Goal: Task Accomplishment & Management: Manage account settings

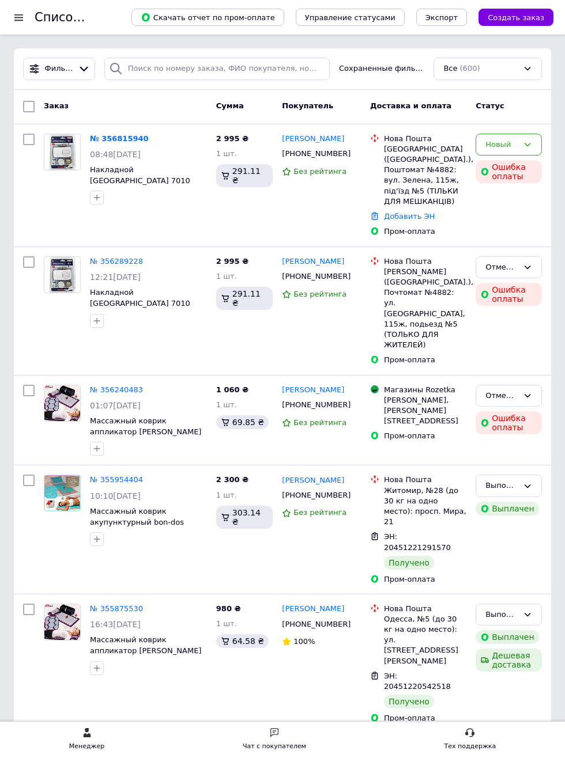
click at [529, 143] on icon at bounding box center [527, 144] width 6 height 3
click at [502, 208] on li "Отменен" at bounding box center [508, 210] width 65 height 21
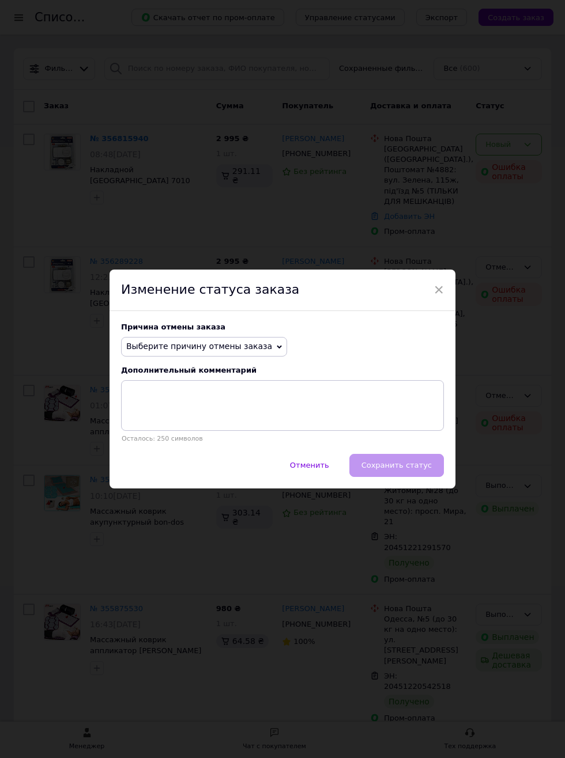
click at [277, 347] on icon at bounding box center [279, 347] width 5 height 5
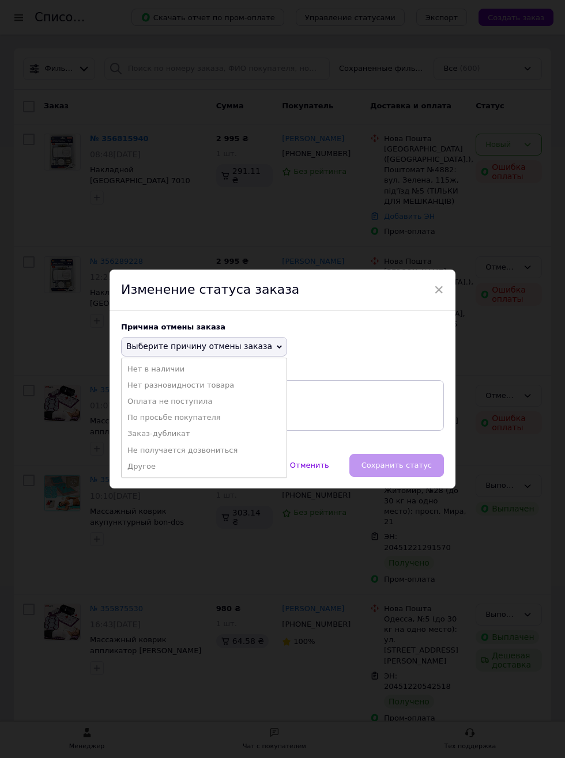
click at [195, 401] on li "Оплата не поступила" at bounding box center [204, 402] width 165 height 16
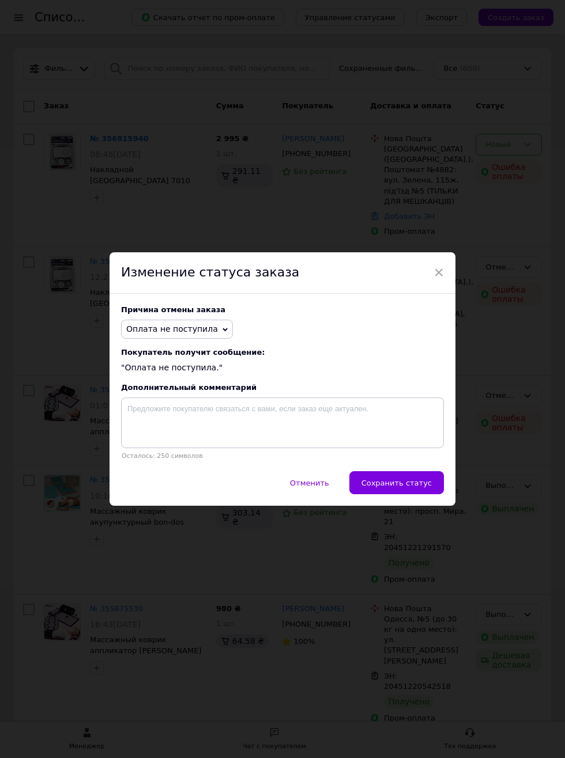
click at [408, 485] on span "Сохранить статус" at bounding box center [396, 483] width 70 height 9
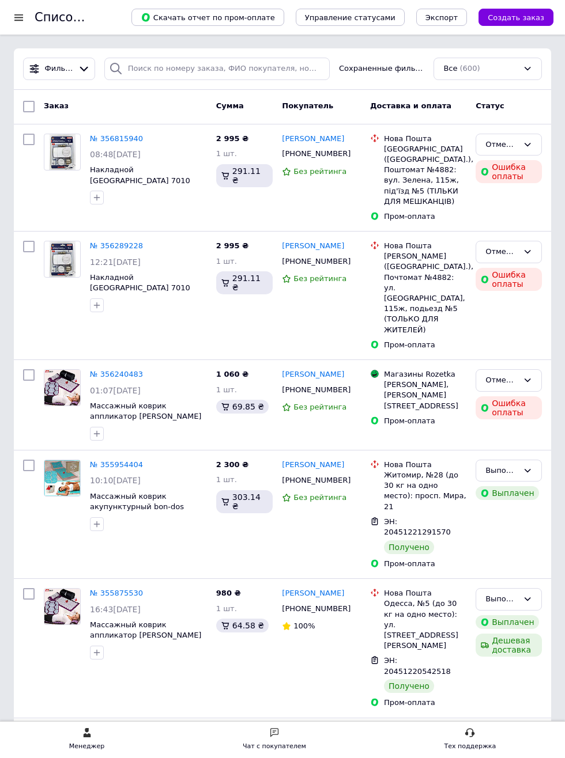
click at [20, 16] on div at bounding box center [19, 17] width 14 height 10
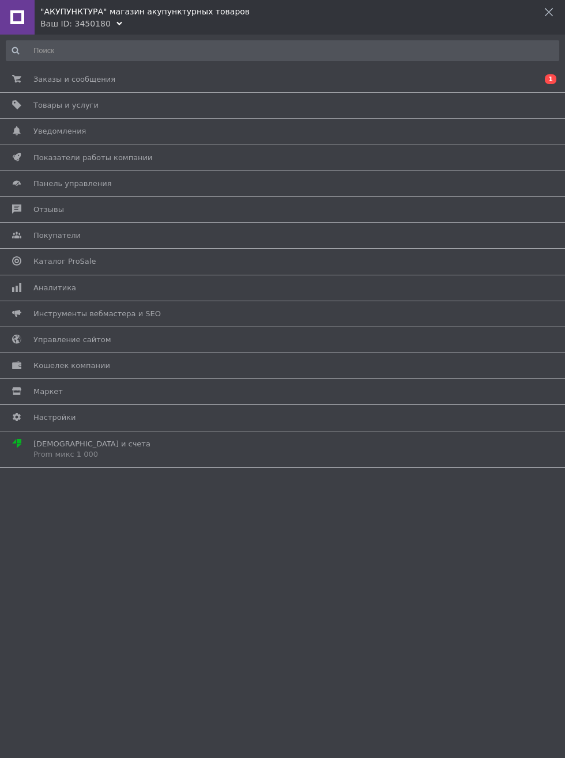
click at [84, 106] on span "Товары и услуги" at bounding box center [65, 105] width 65 height 10
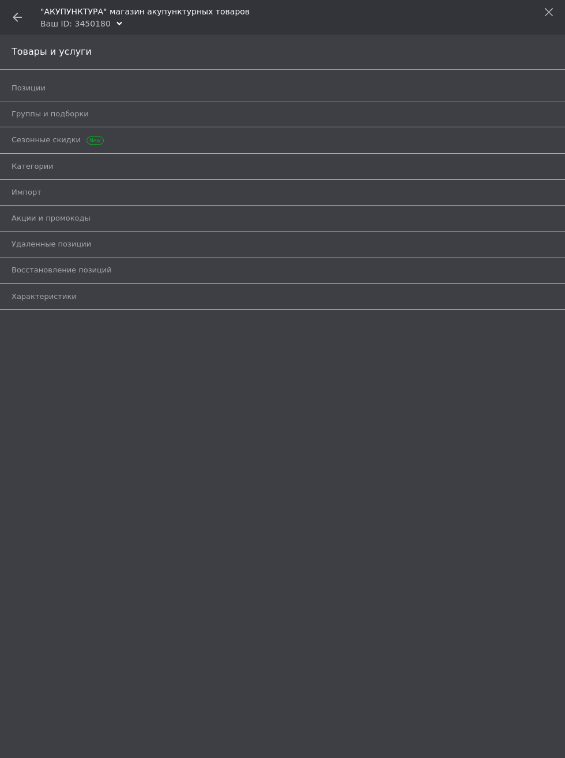
click at [113, 87] on span "Позиции" at bounding box center [270, 88] width 516 height 10
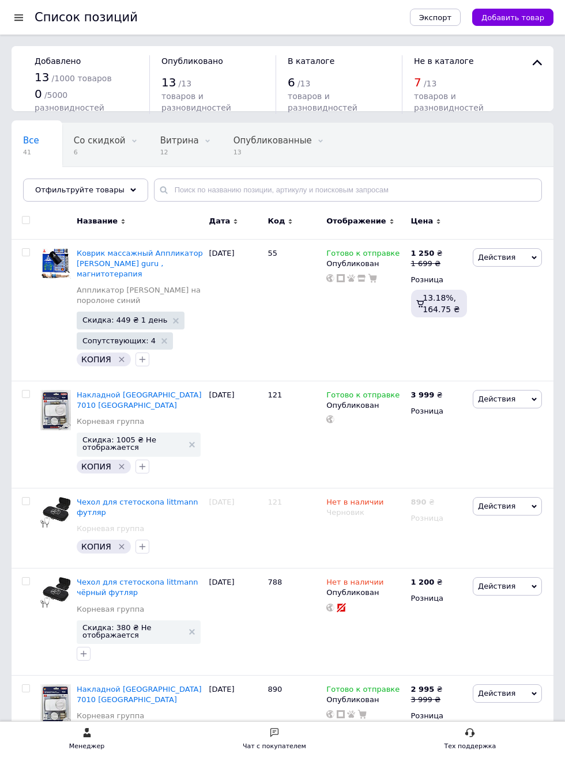
click at [242, 134] on div "Опубликованные 13" at bounding box center [278, 145] width 113 height 44
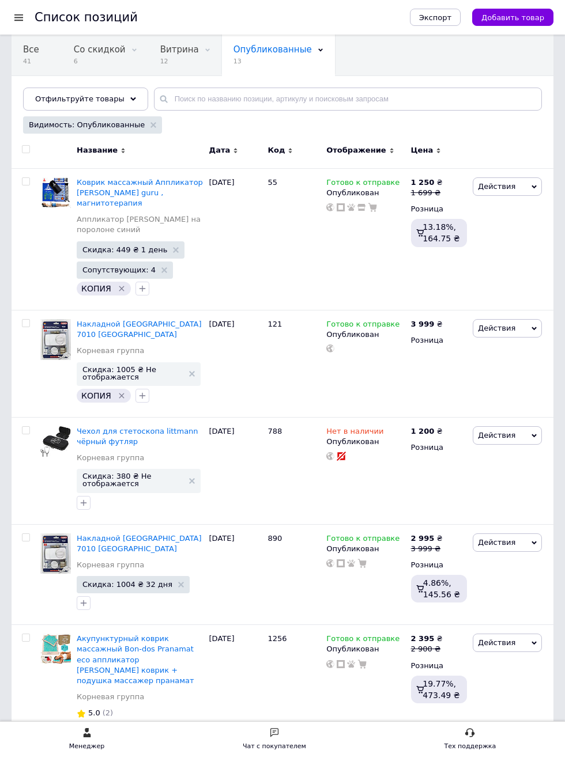
scroll to position [102, 0]
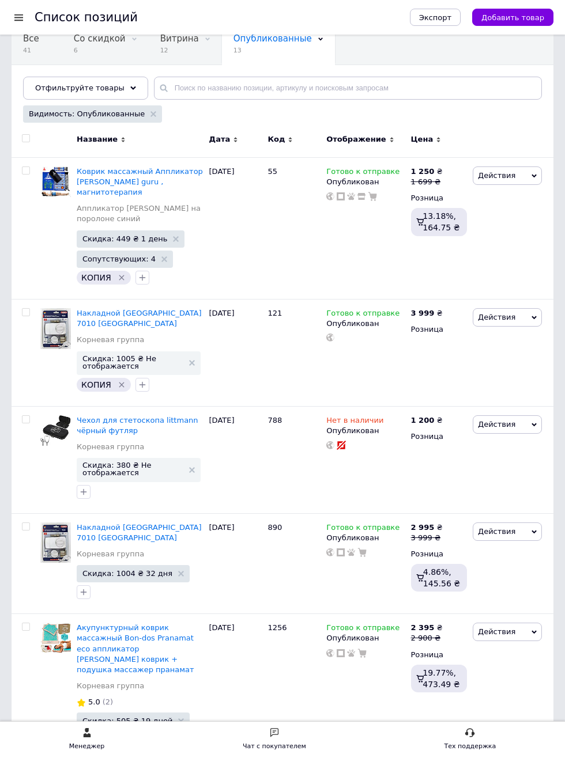
click at [534, 531] on icon at bounding box center [533, 531] width 5 height 5
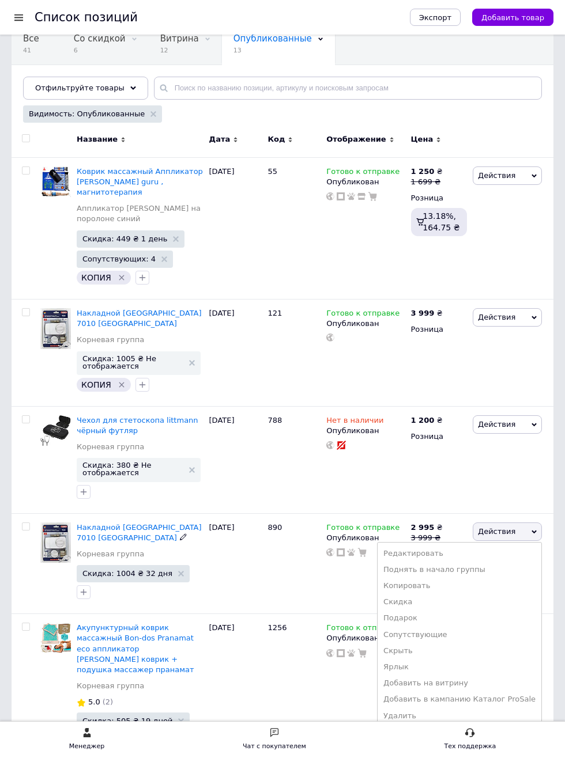
click at [448, 553] on li "Редактировать" at bounding box center [459, 554] width 164 height 16
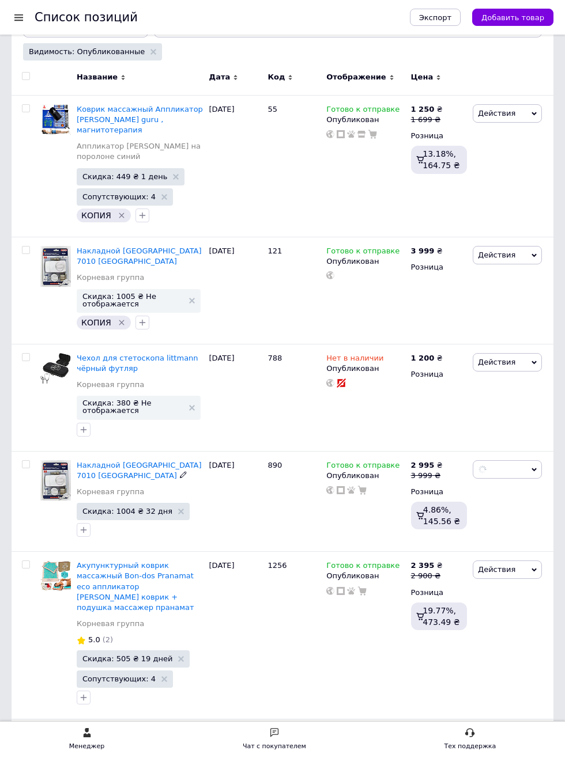
scroll to position [192, 0]
